Goal: Use online tool/utility: Utilize a website feature to perform a specific function

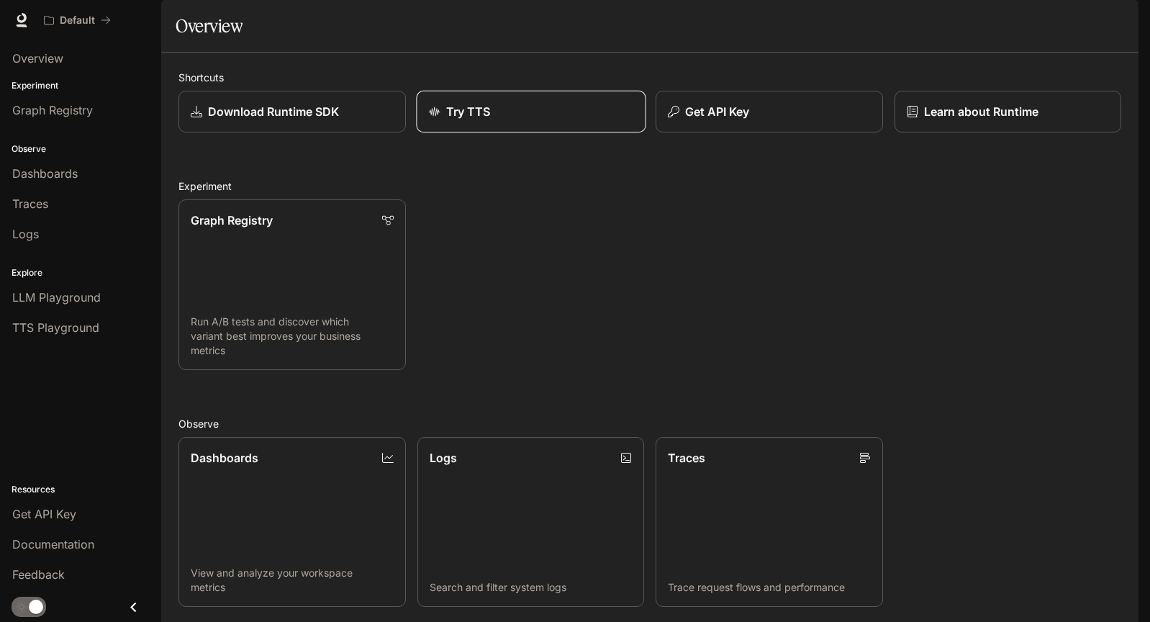
click at [443, 120] on div "Try TTS" at bounding box center [530, 111] width 204 height 17
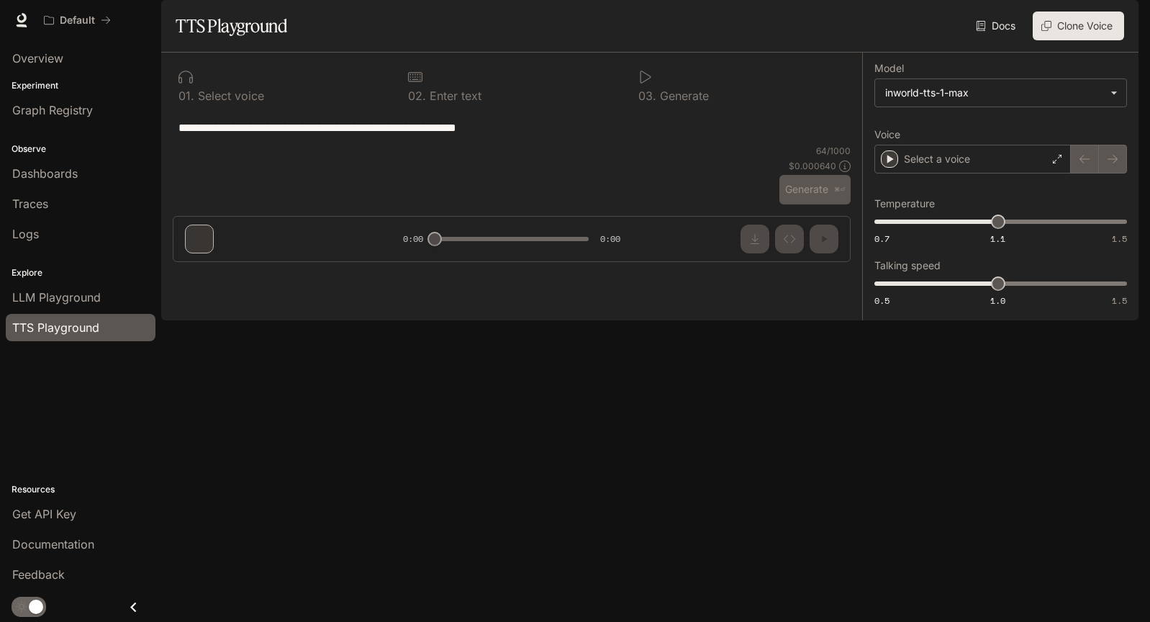
click at [278, 145] on div "**********" at bounding box center [512, 127] width 678 height 35
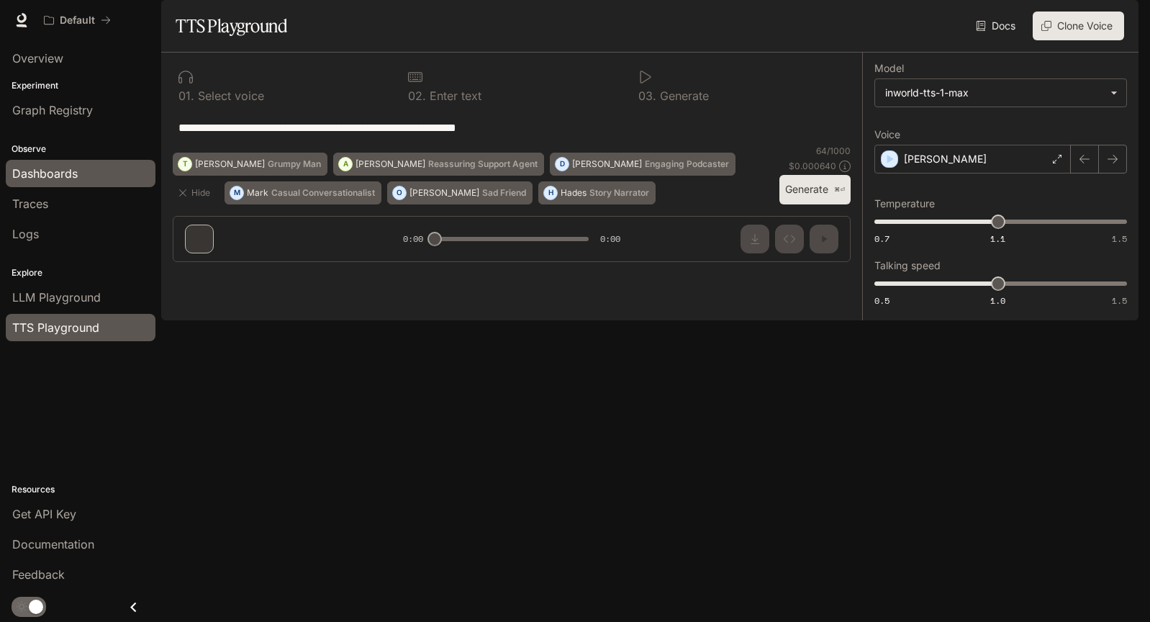
drag, startPoint x: 571, startPoint y: 170, endPoint x: 112, endPoint y: 161, distance: 458.5
click at [161, 161] on main "**********" at bounding box center [649, 160] width 977 height 320
paste textarea "**********"
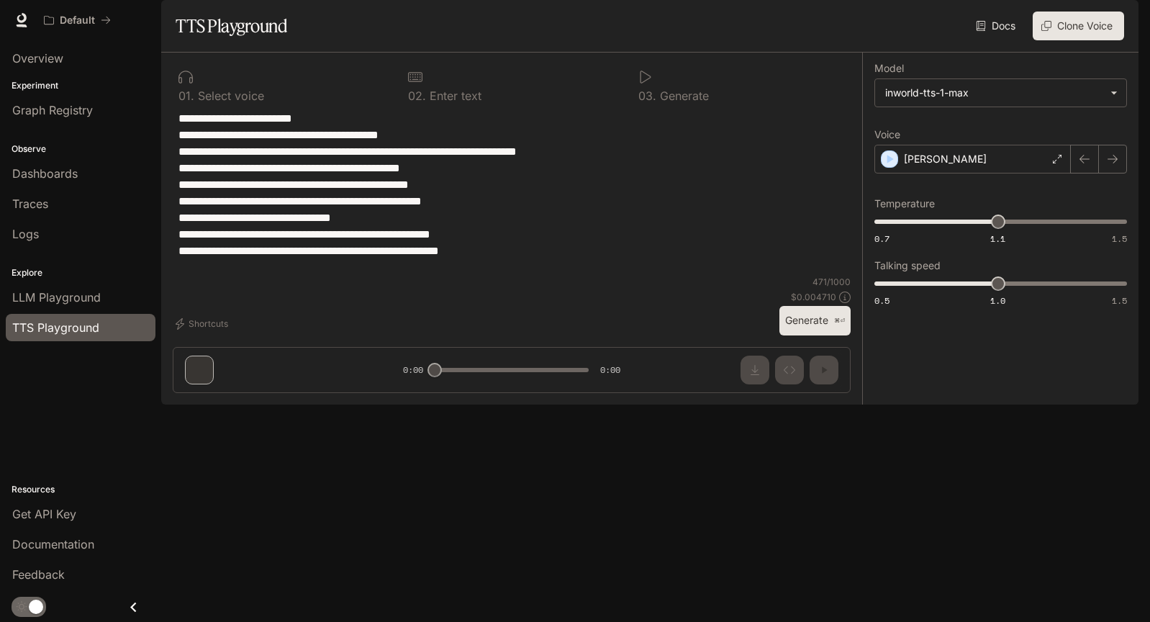
type textarea "**********"
click at [194, 404] on div "**********" at bounding box center [511, 229] width 701 height 352
click at [971, 131] on body "**********" at bounding box center [575, 311] width 1150 height 622
click at [971, 131] on div at bounding box center [575, 311] width 1150 height 622
click at [899, 173] on div "[PERSON_NAME]" at bounding box center [972, 159] width 196 height 29
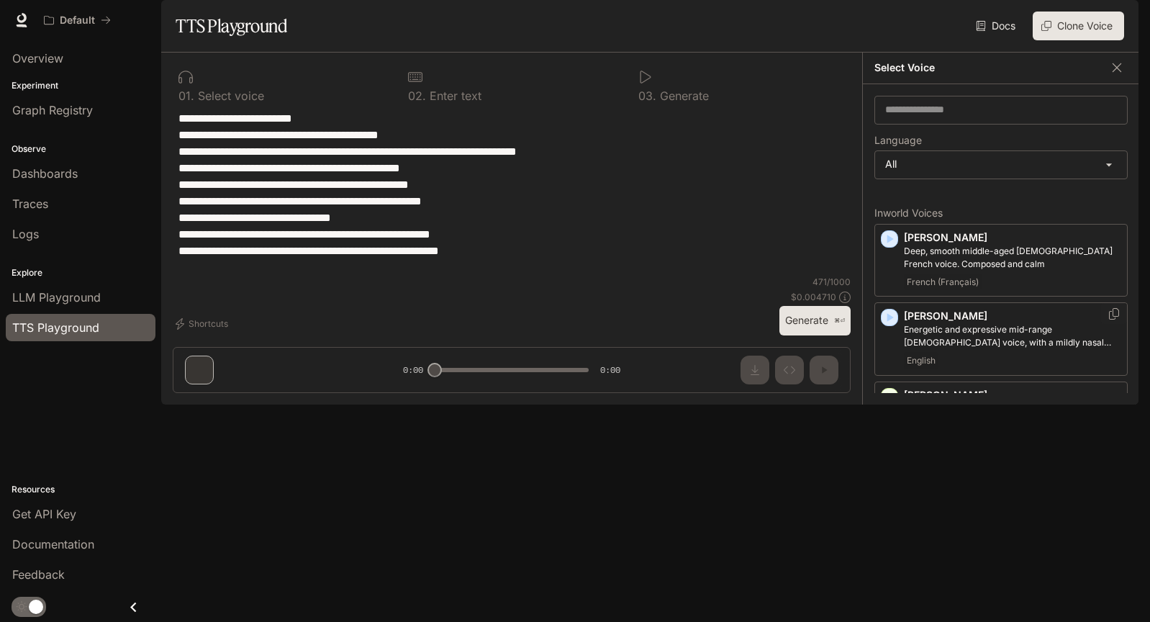
click at [895, 325] on icon "button" at bounding box center [889, 317] width 14 height 14
click at [887, 269] on div "[PERSON_NAME], smooth middle-aged [DEMOGRAPHIC_DATA] French voice. Composed and…" at bounding box center [1000, 260] width 253 height 73
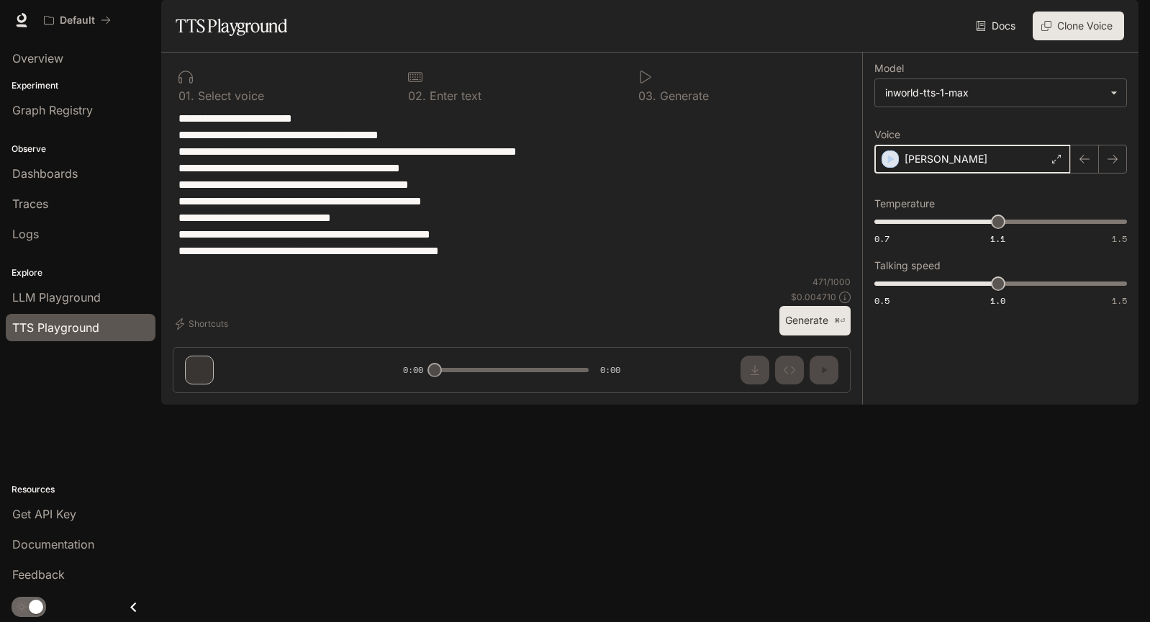
click at [893, 166] on icon "button" at bounding box center [890, 159] width 14 height 14
click at [974, 173] on div "[PERSON_NAME]" at bounding box center [972, 159] width 196 height 29
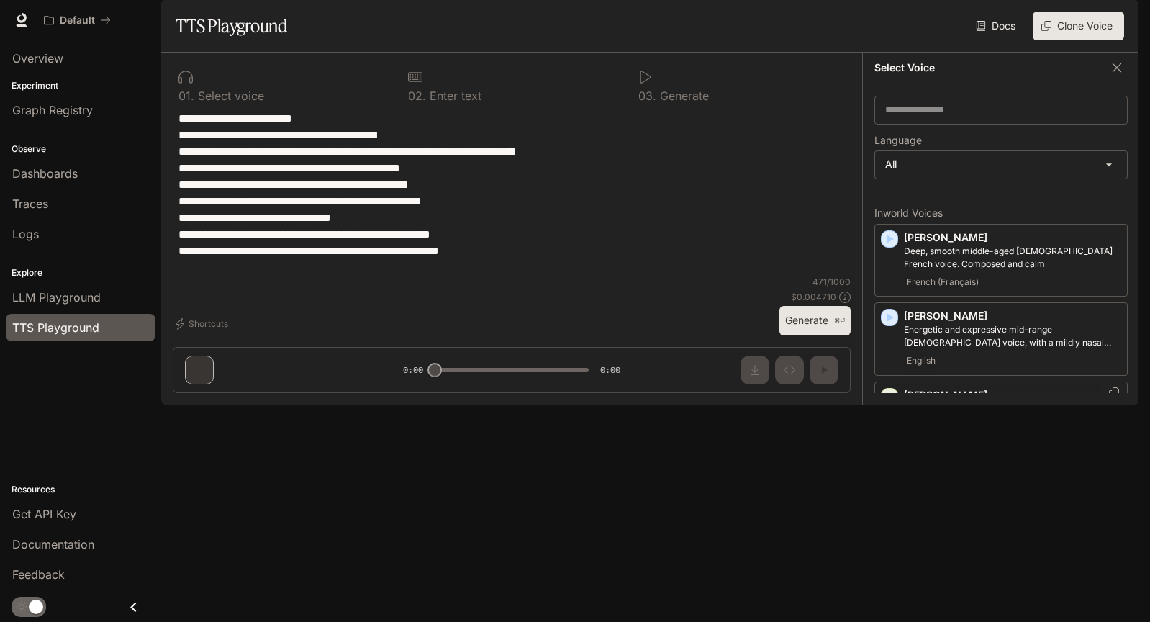
click at [890, 402] on icon "button" at bounding box center [890, 397] width 6 height 9
click at [1026, 402] on p "[PERSON_NAME]" at bounding box center [1012, 395] width 217 height 14
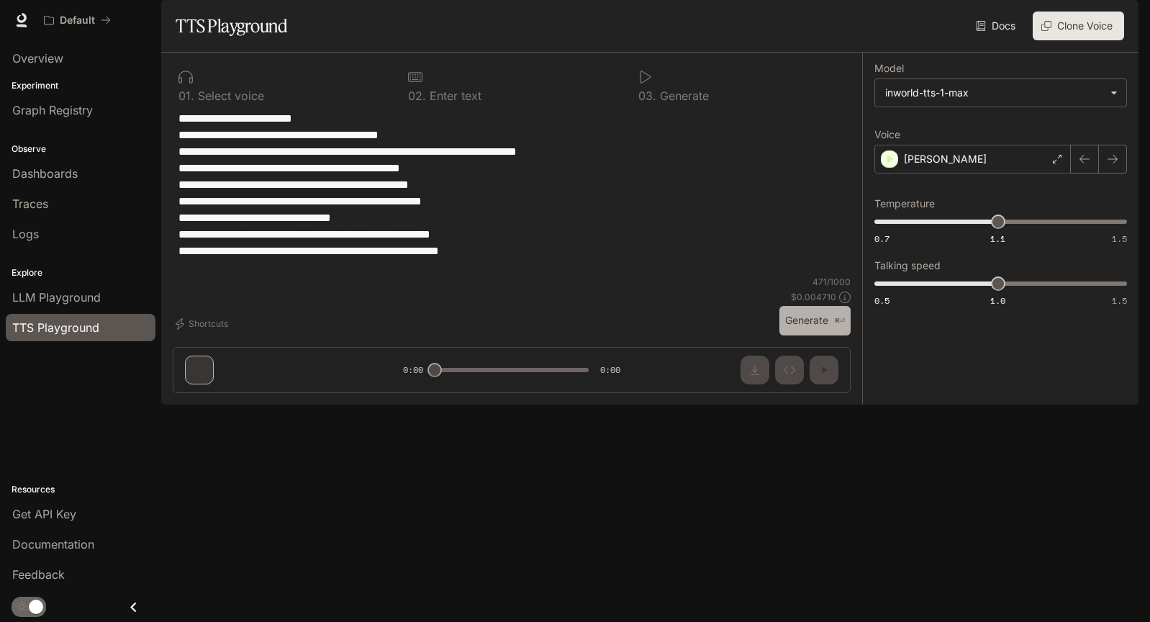
click at [806, 335] on button "Generate ⌘⏎" at bounding box center [814, 321] width 71 height 30
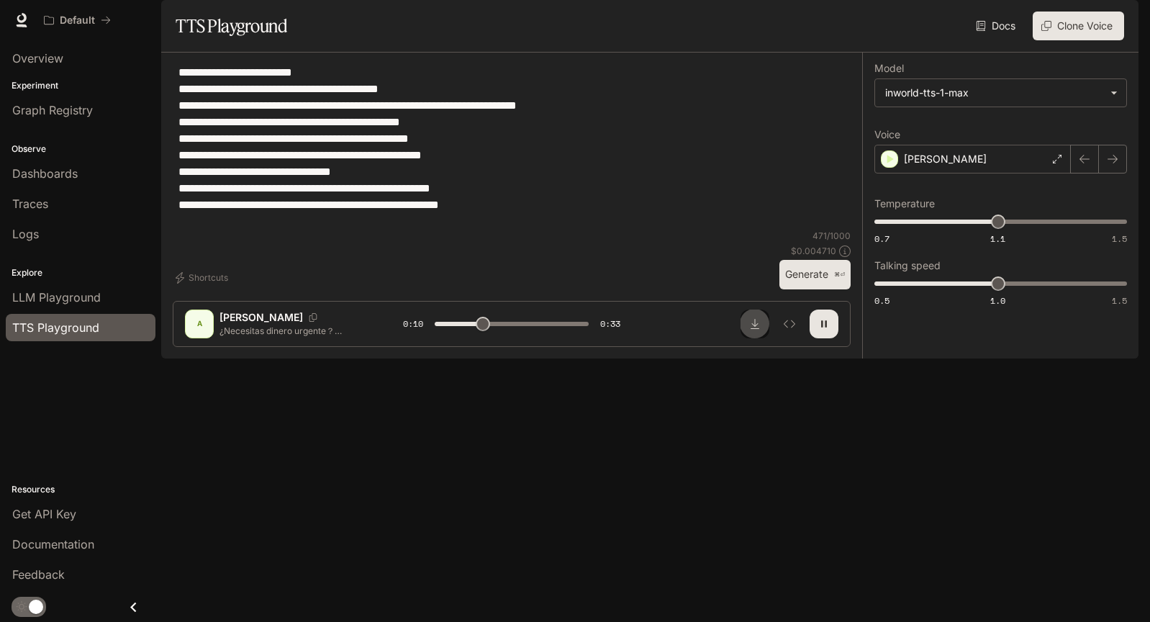
click at [757, 330] on icon "Download audio" at bounding box center [755, 324] width 12 height 12
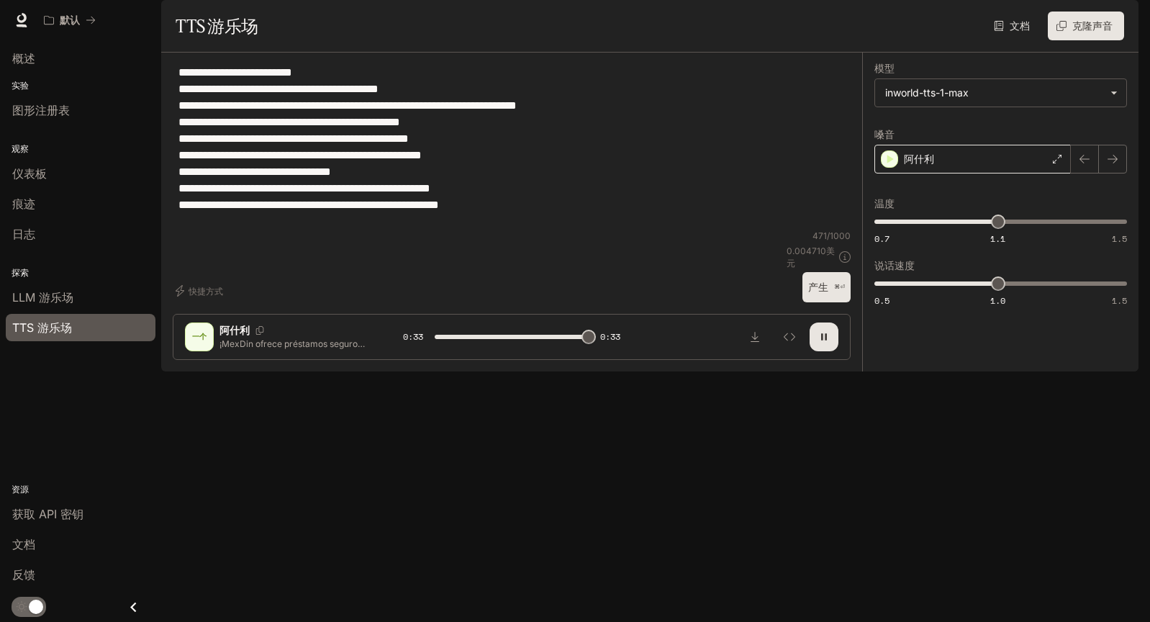
type input "*"
click at [1059, 163] on icon at bounding box center [1057, 159] width 9 height 9
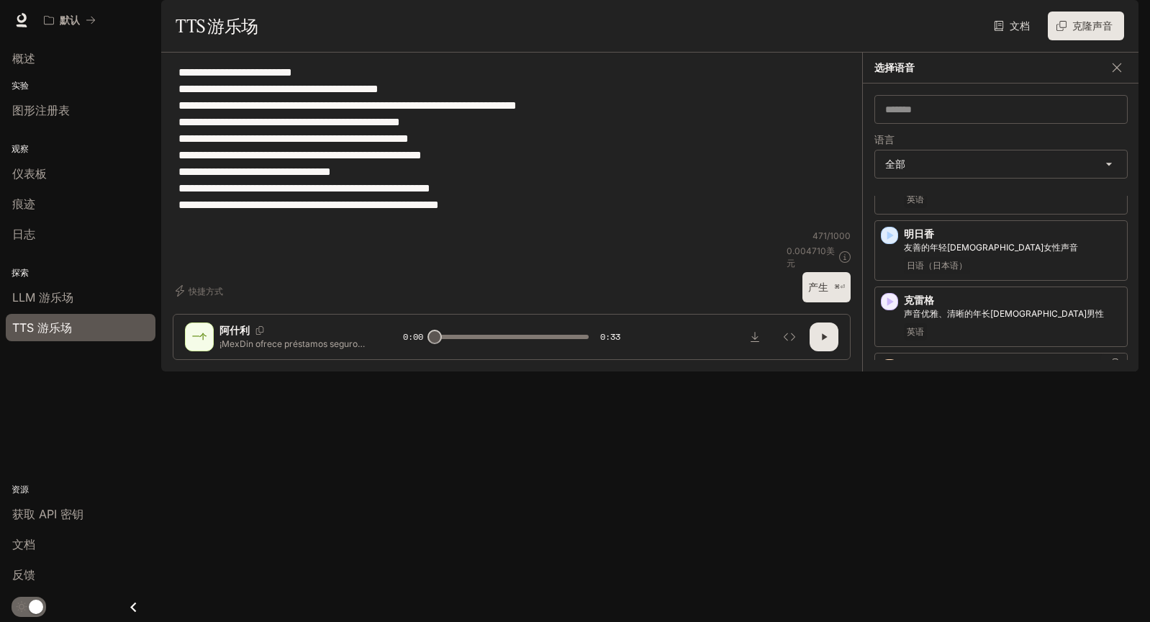
scroll to position [208, 0]
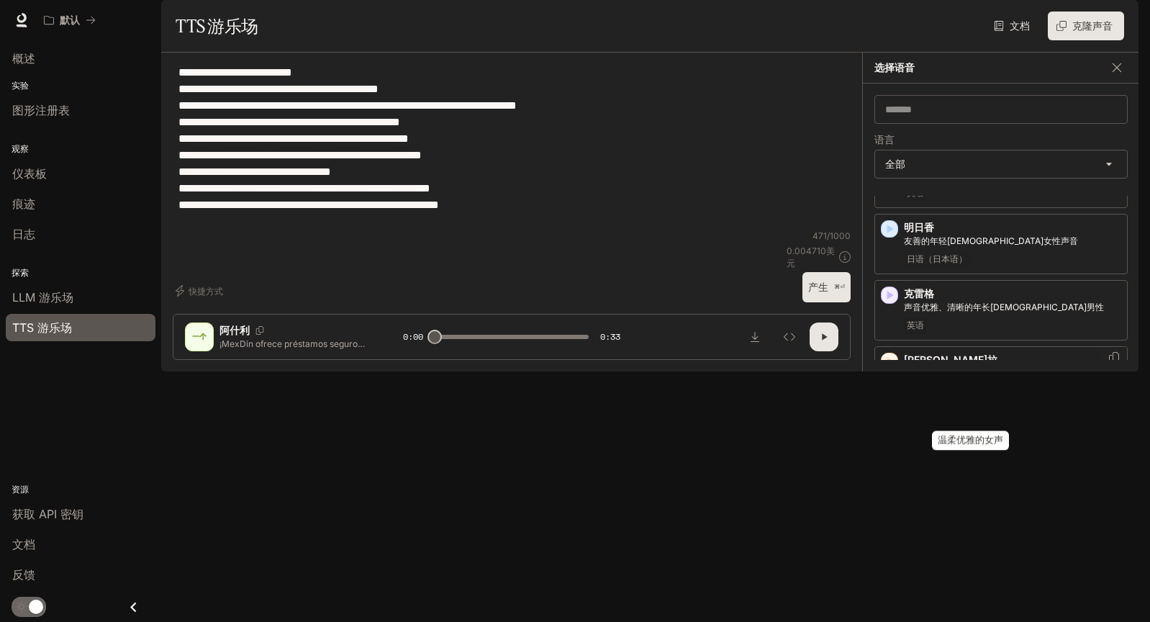
click at [920, 379] on font "温柔优雅的女声" at bounding box center [934, 373] width 60 height 11
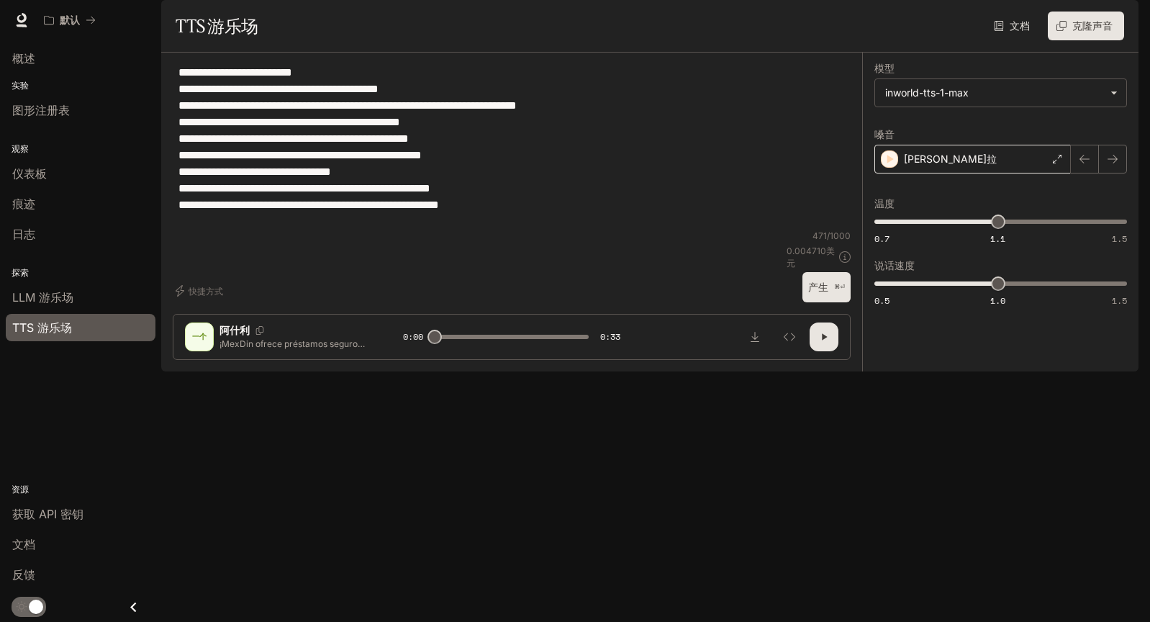
click at [984, 173] on div "[PERSON_NAME]拉" at bounding box center [972, 159] width 196 height 29
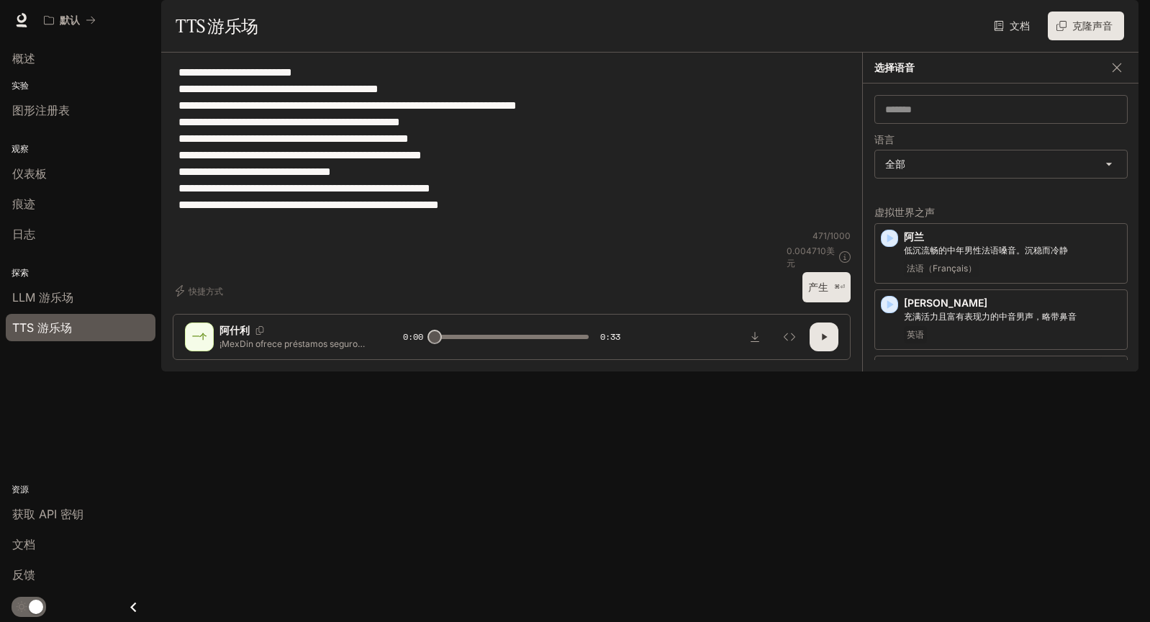
scroll to position [290, 0]
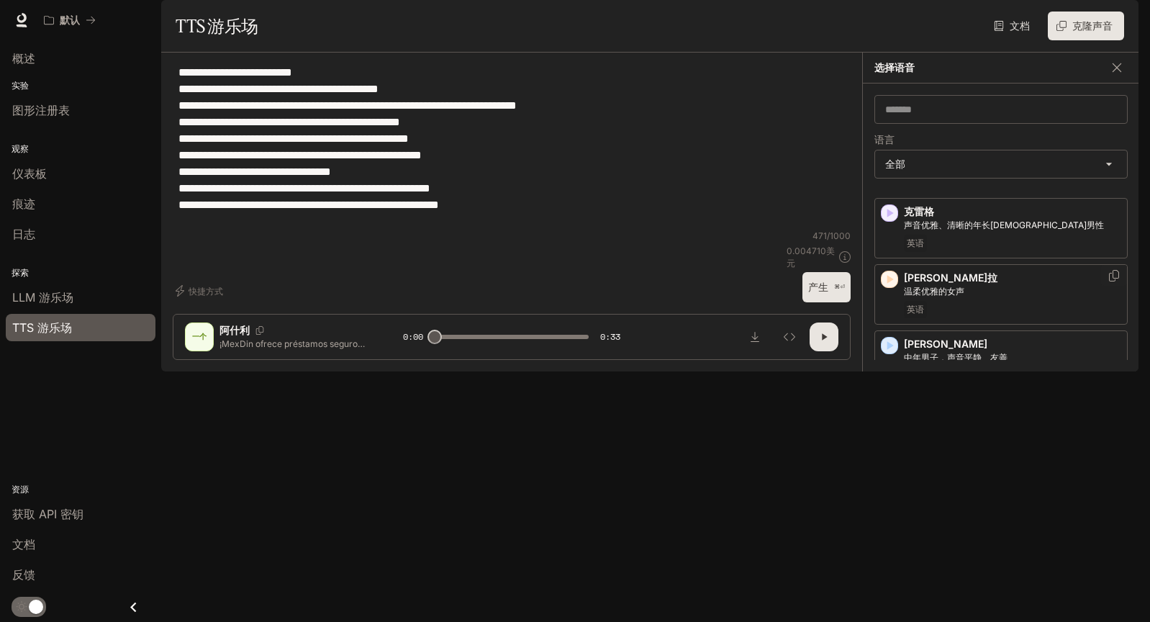
click at [891, 286] on icon "button" at bounding box center [889, 279] width 14 height 14
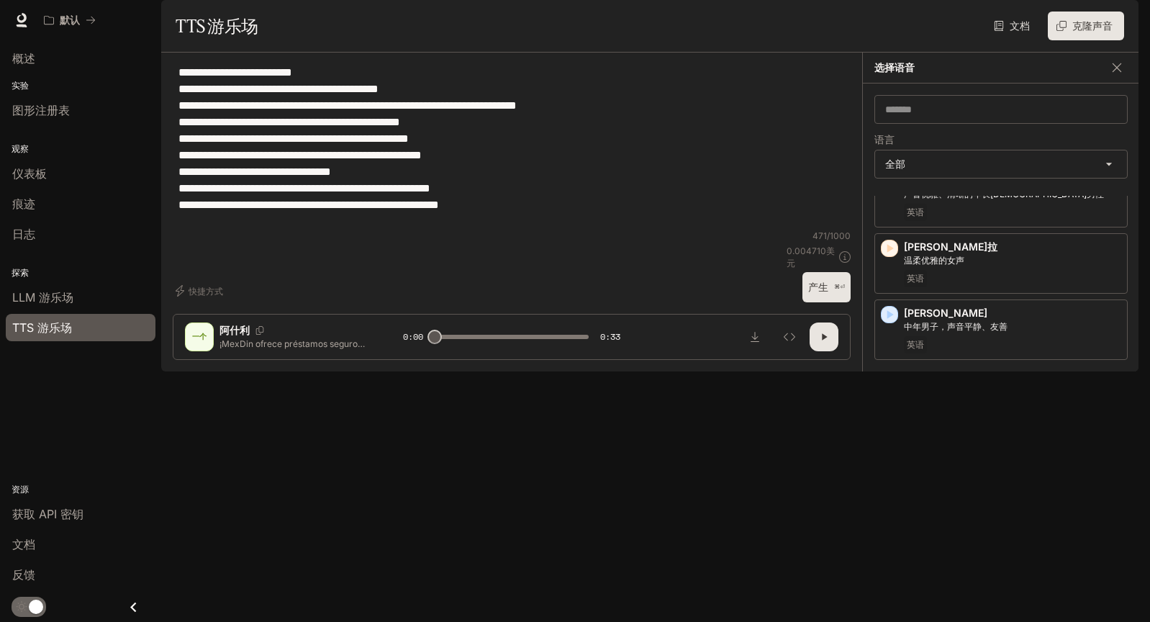
scroll to position [307, 0]
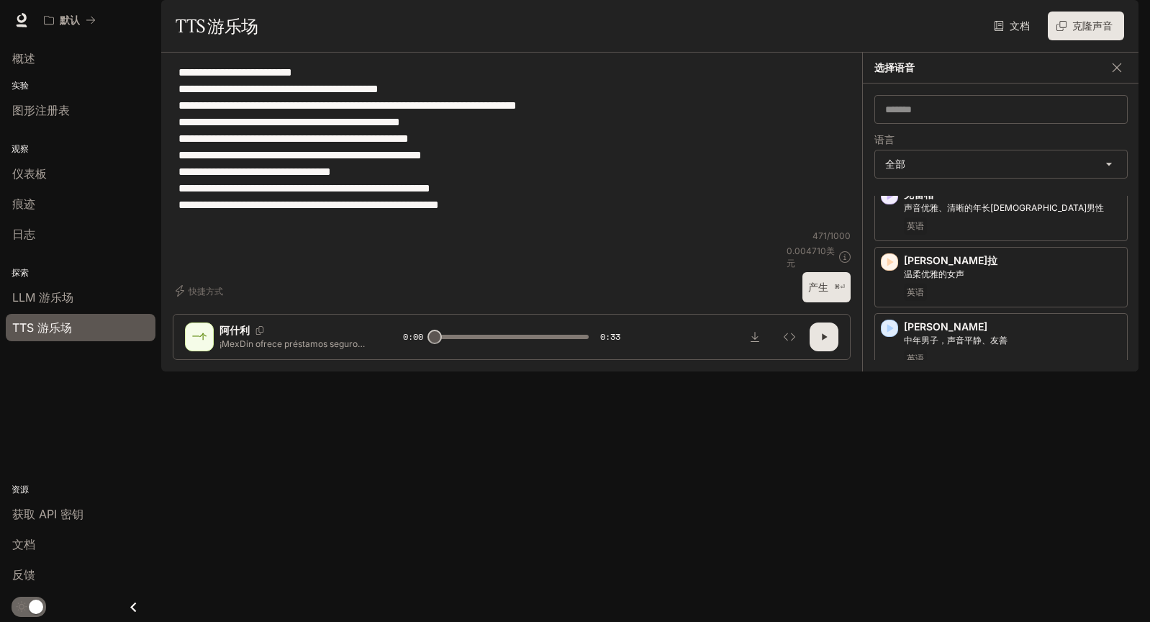
click at [894, 402] on icon "button" at bounding box center [889, 394] width 14 height 14
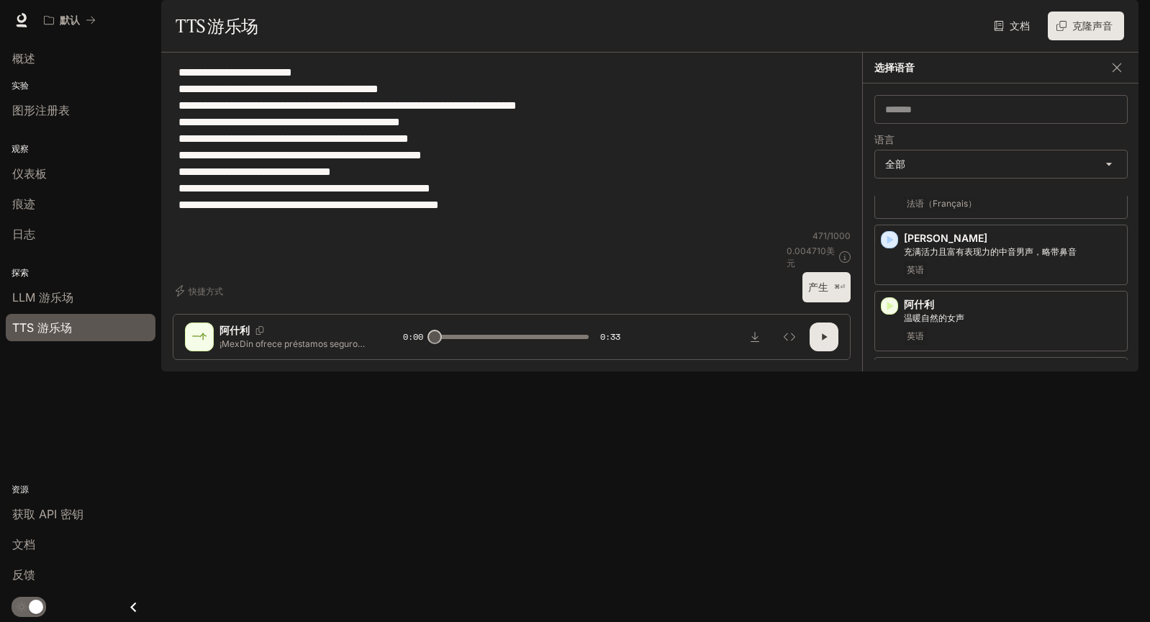
scroll to position [116, 0]
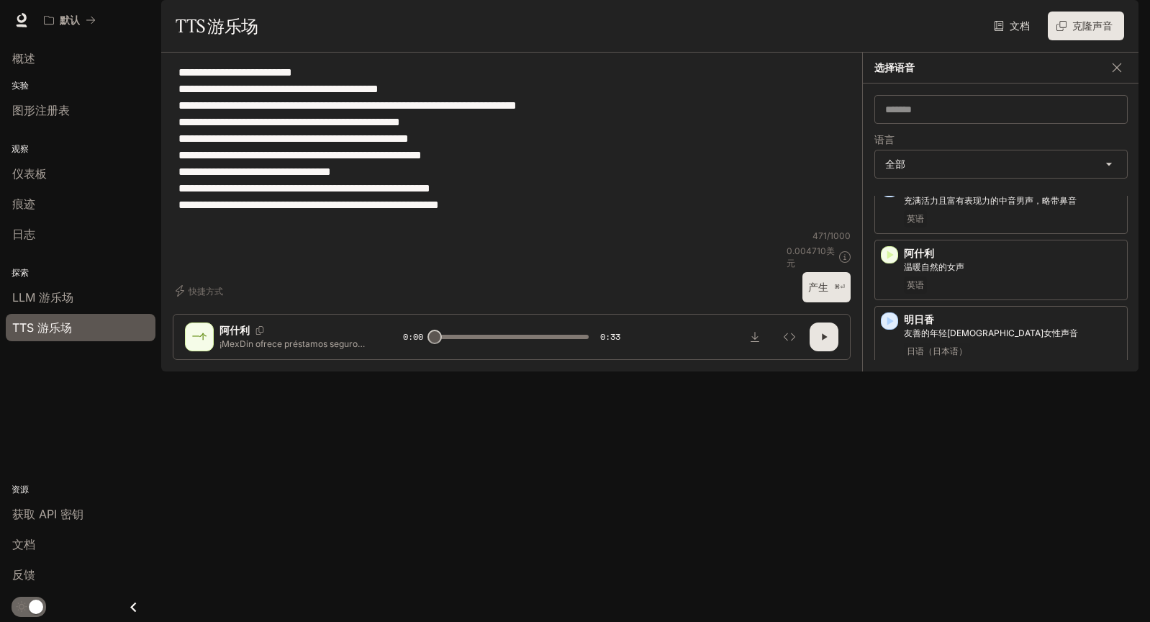
click at [888, 391] on icon "button" at bounding box center [890, 387] width 6 height 9
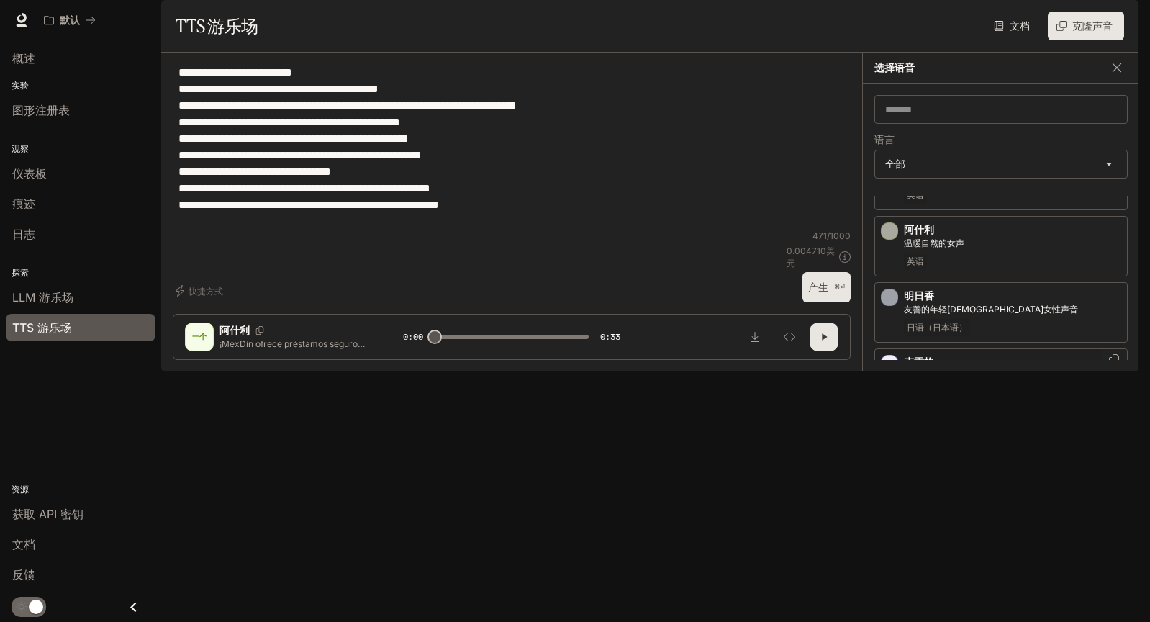
scroll to position [143, 0]
click at [892, 469] on div "[PERSON_NAME] 温柔优雅的女声 英语" at bounding box center [1000, 441] width 253 height 60
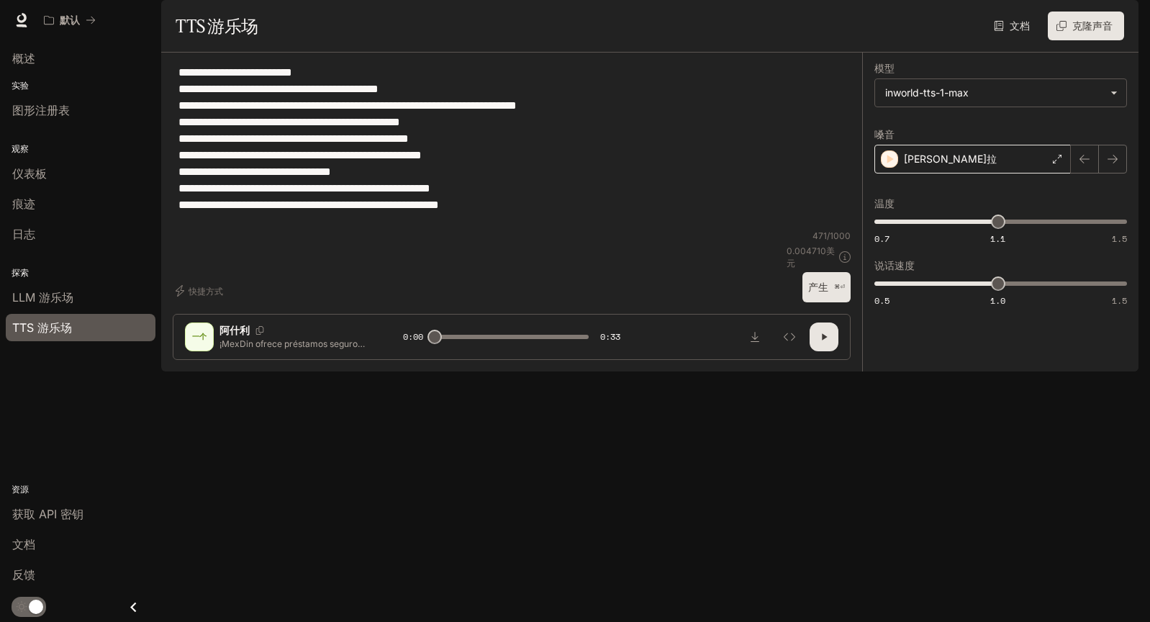
click at [1059, 163] on icon at bounding box center [1057, 159] width 9 height 9
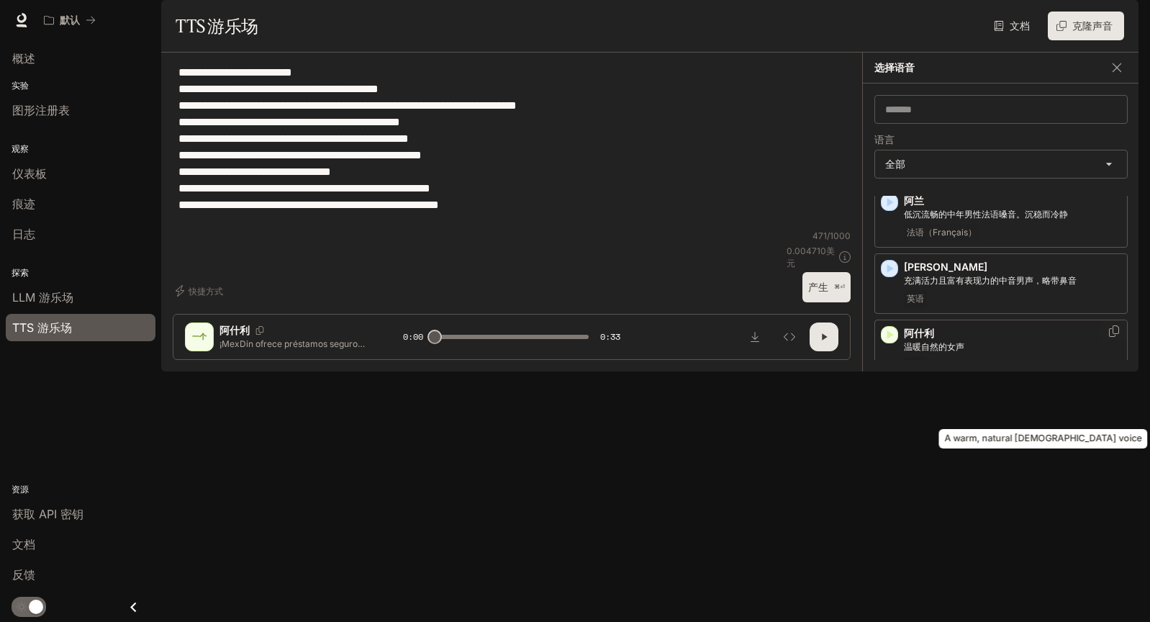
scroll to position [244, 0]
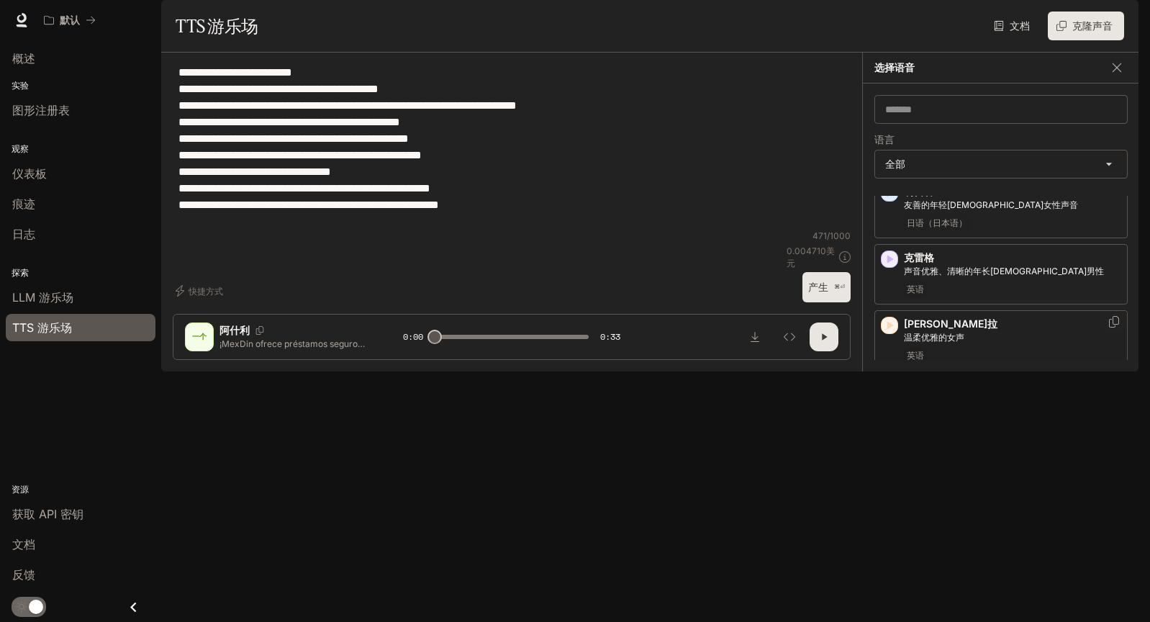
click at [887, 330] on icon "button" at bounding box center [890, 325] width 6 height 9
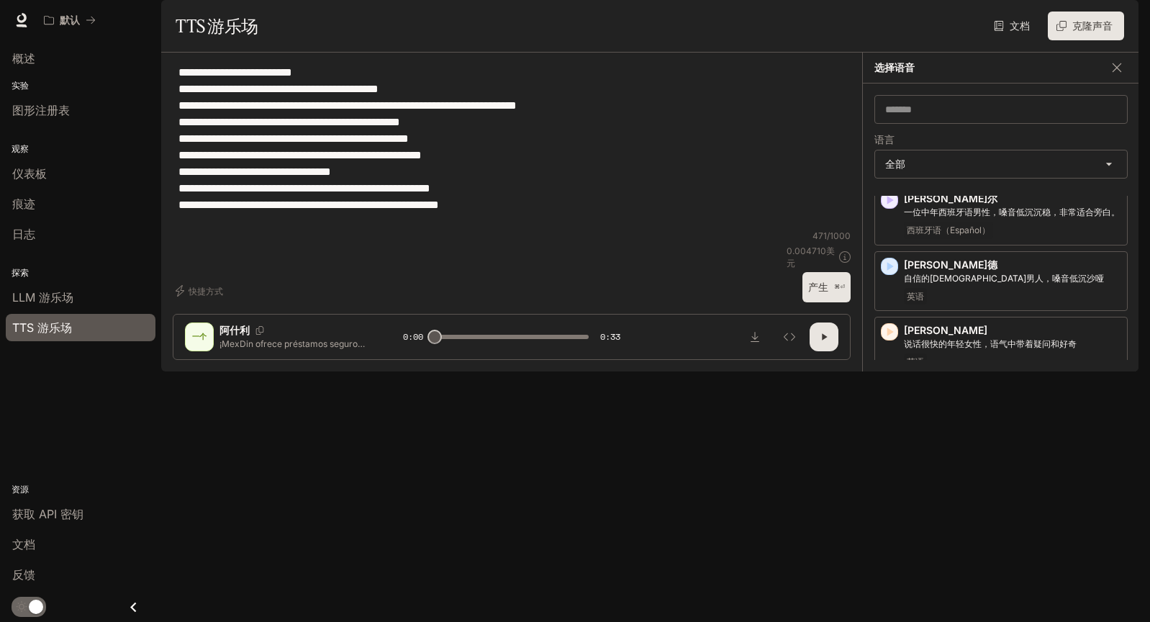
scroll to position [2223, 0]
click at [891, 336] on icon "button" at bounding box center [889, 329] width 14 height 14
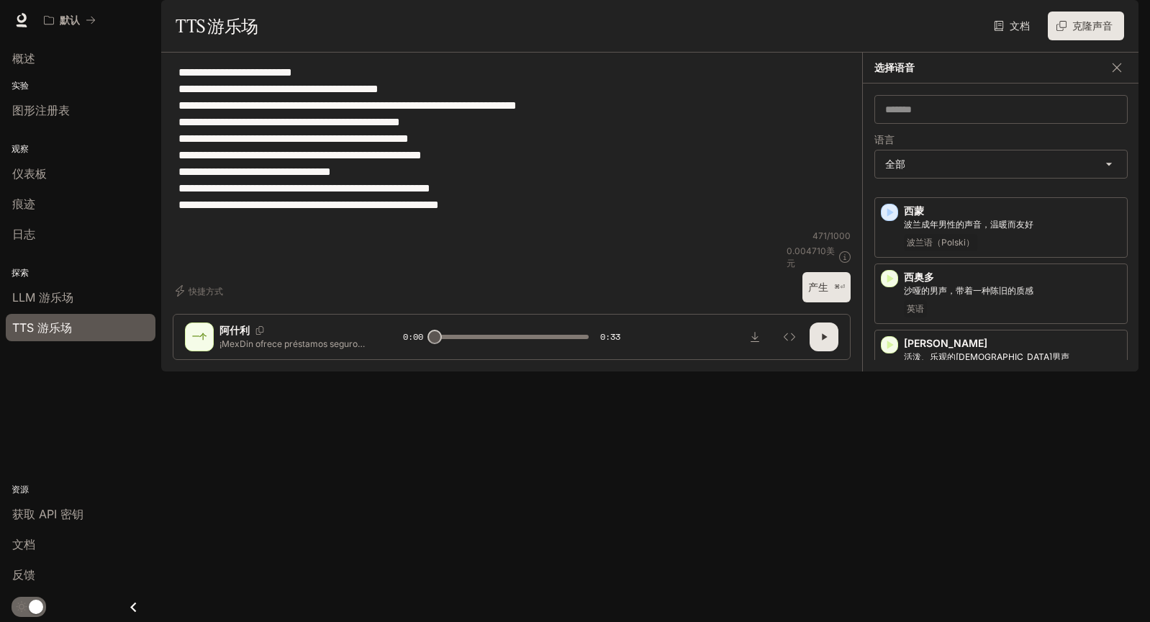
scroll to position [2517, 0]
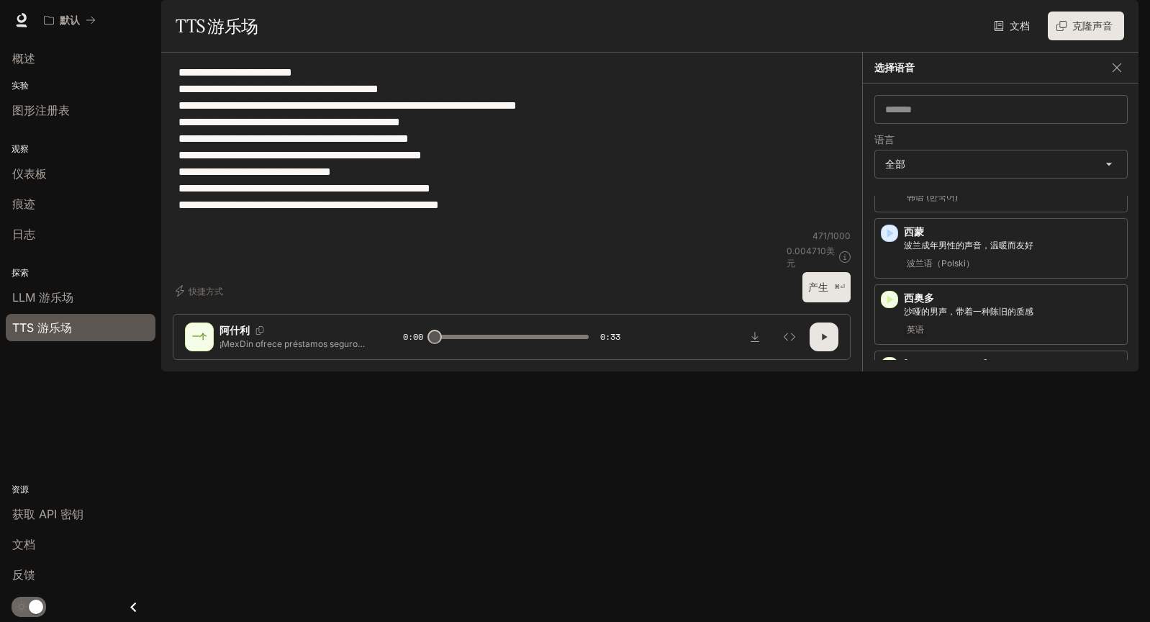
click at [894, 439] on icon "button" at bounding box center [889, 432] width 14 height 14
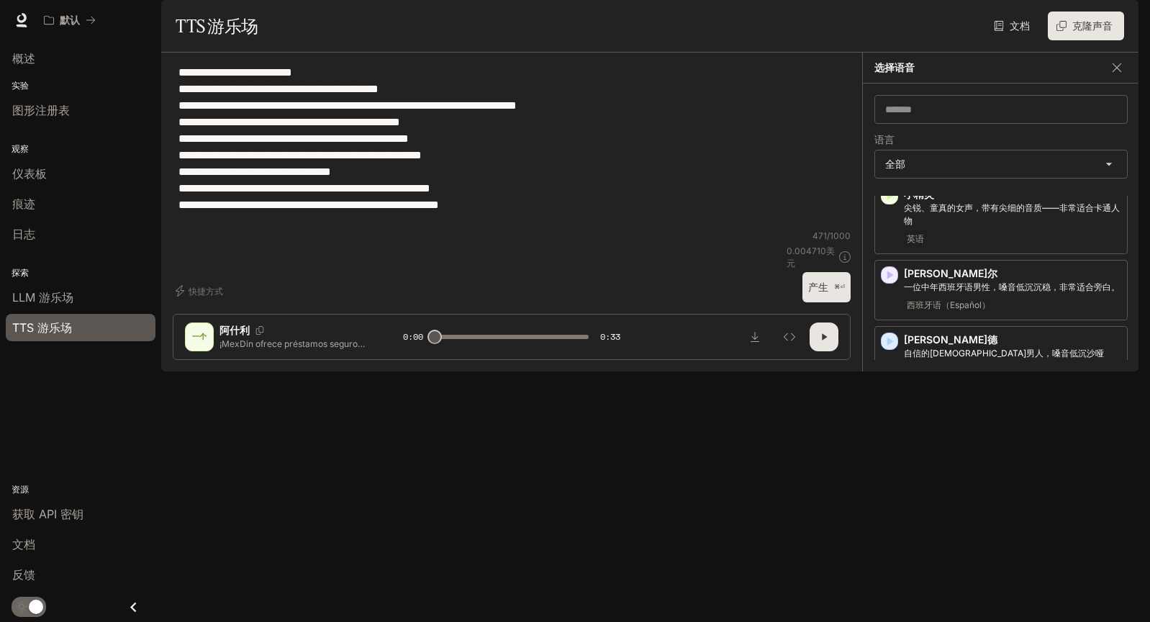
scroll to position [2144, 0]
click at [889, 413] on icon "button" at bounding box center [890, 408] width 6 height 9
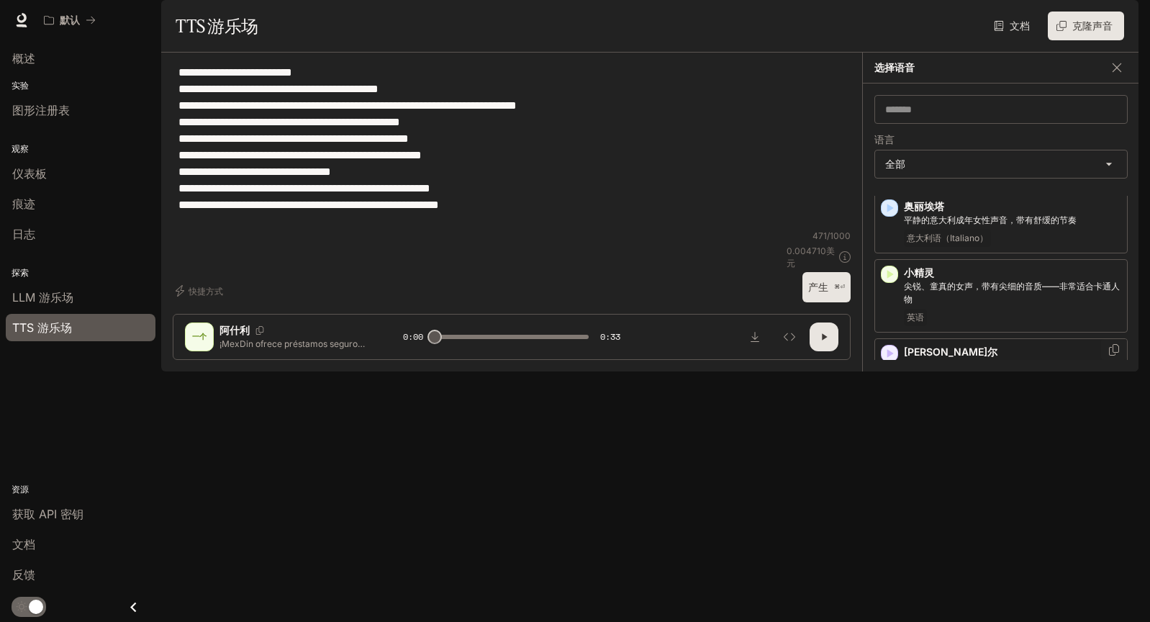
scroll to position [2065, 0]
click at [892, 358] on icon "button" at bounding box center [889, 355] width 14 height 14
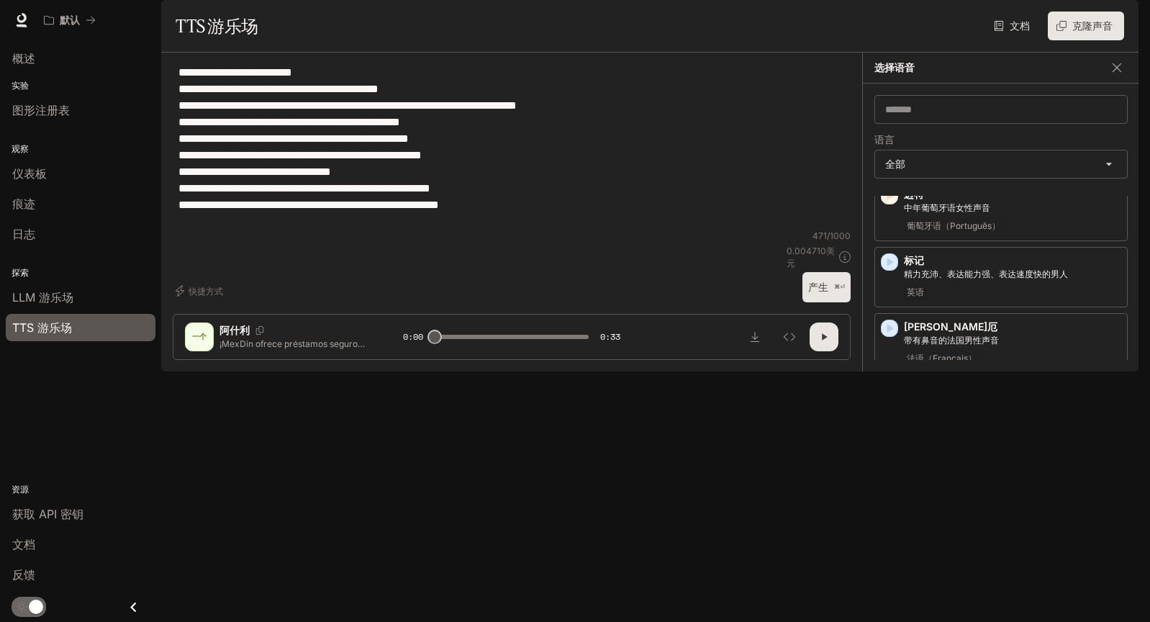
scroll to position [1675, 0]
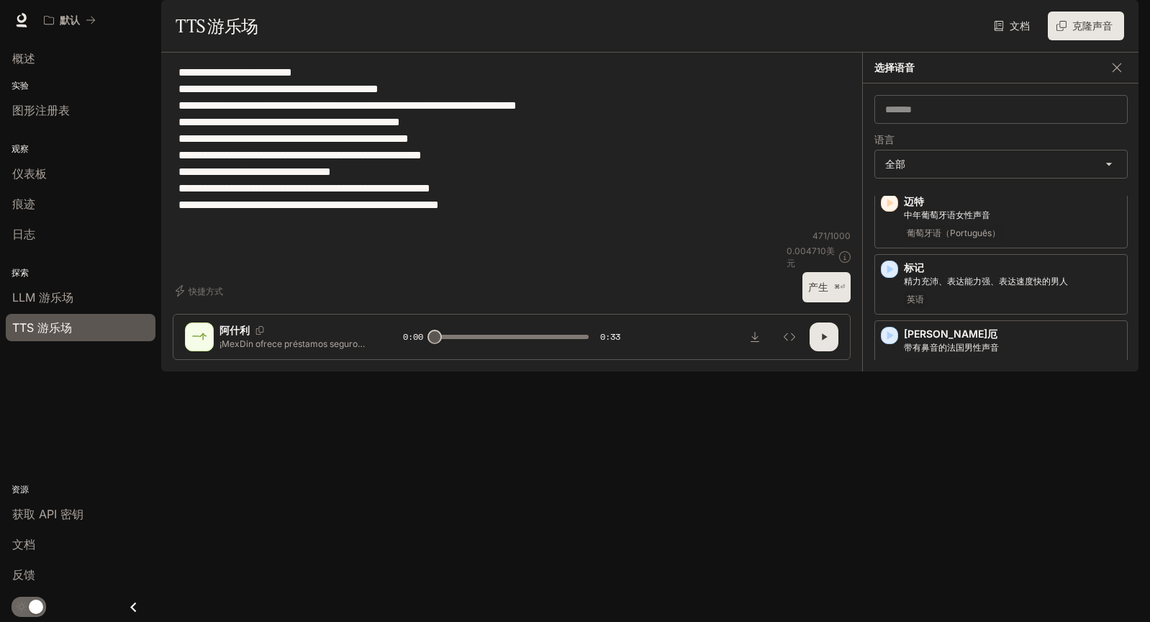
click at [891, 407] on icon "button" at bounding box center [889, 401] width 14 height 14
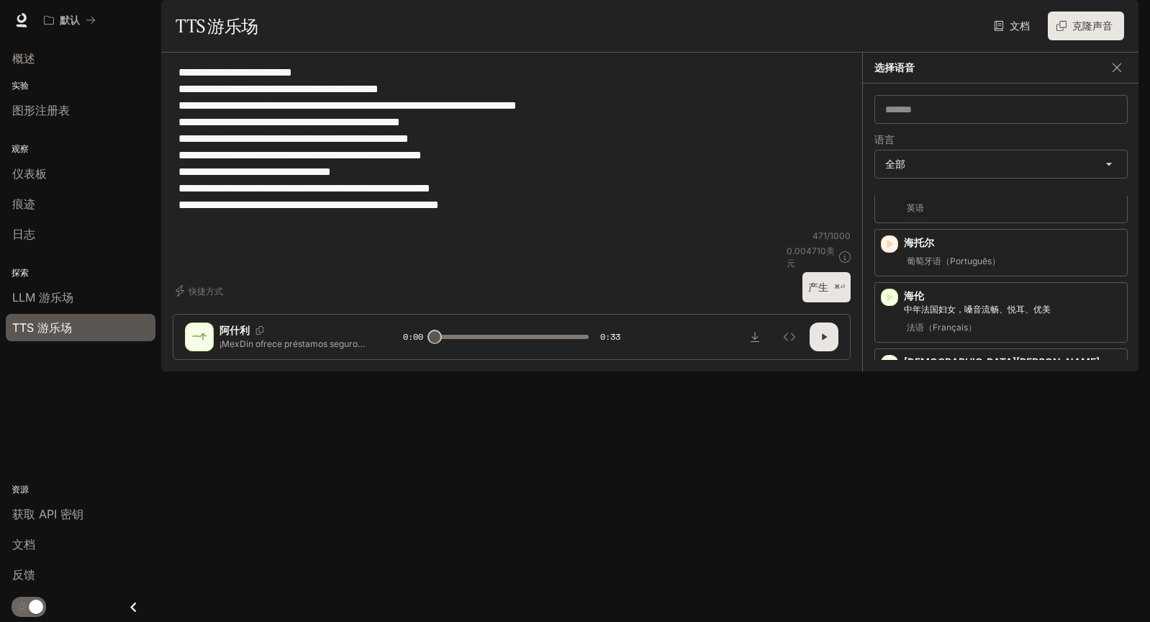
scroll to position [947, 0]
click at [894, 436] on icon "button" at bounding box center [889, 429] width 14 height 14
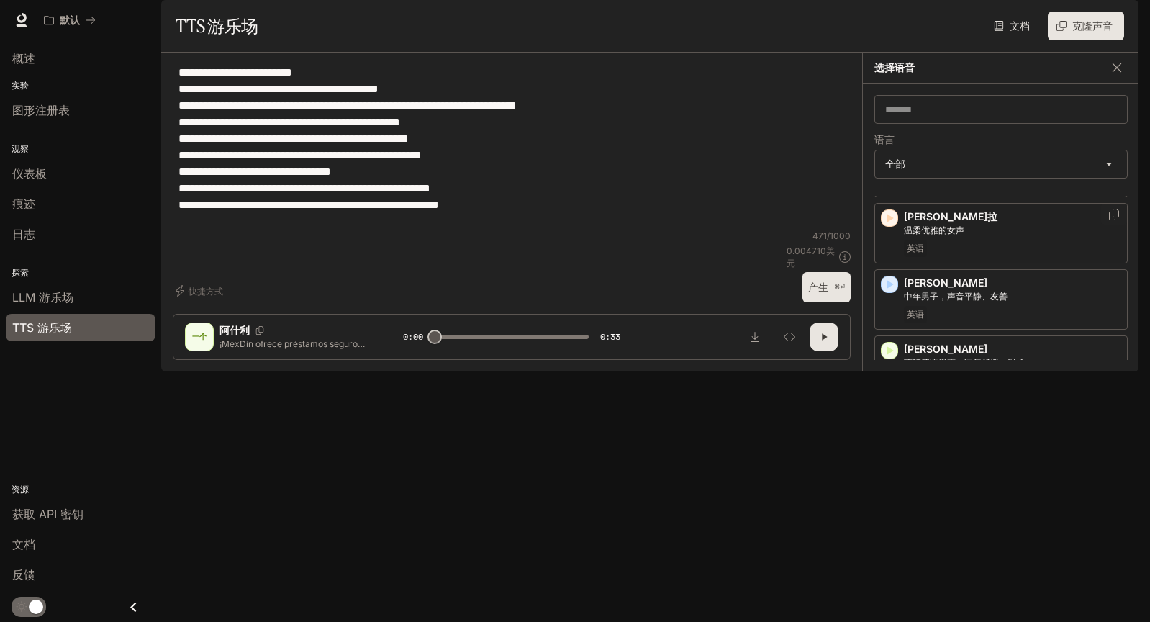
scroll to position [352, 0]
click at [892, 357] on icon "button" at bounding box center [889, 350] width 14 height 14
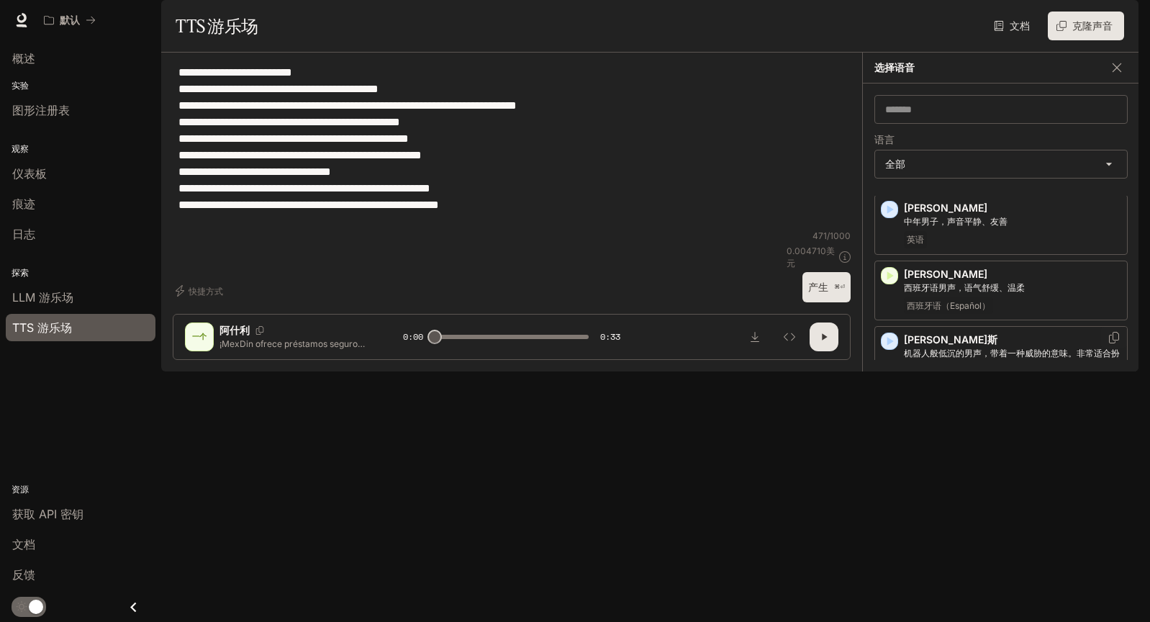
scroll to position [442, 0]
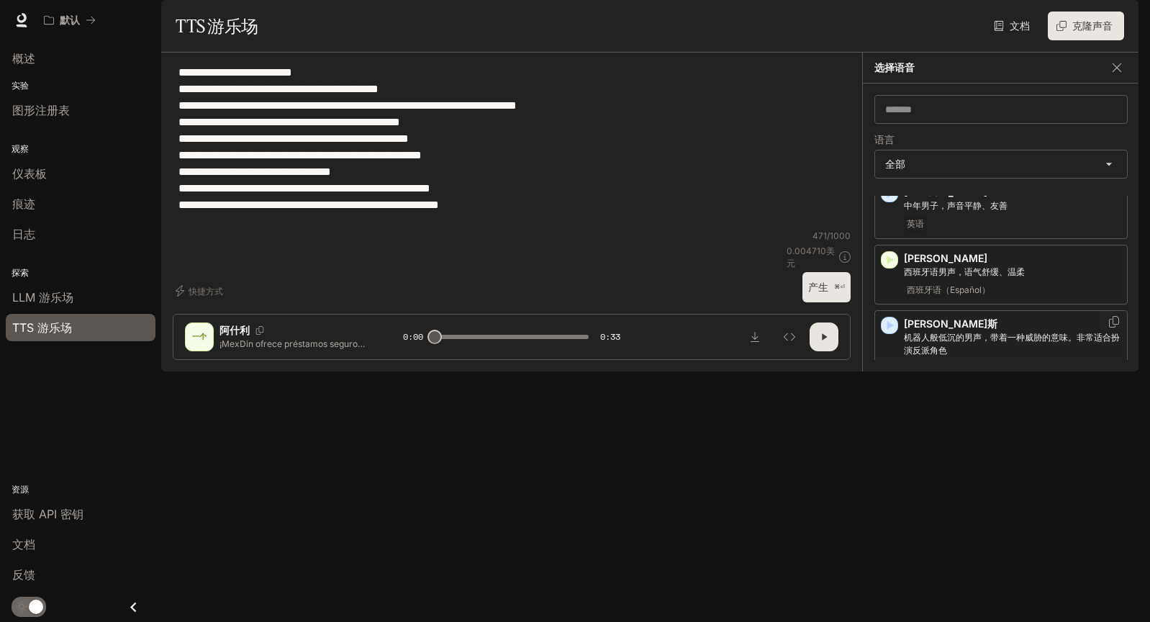
click at [892, 332] on icon "button" at bounding box center [889, 325] width 14 height 14
